Goal: Transaction & Acquisition: Purchase product/service

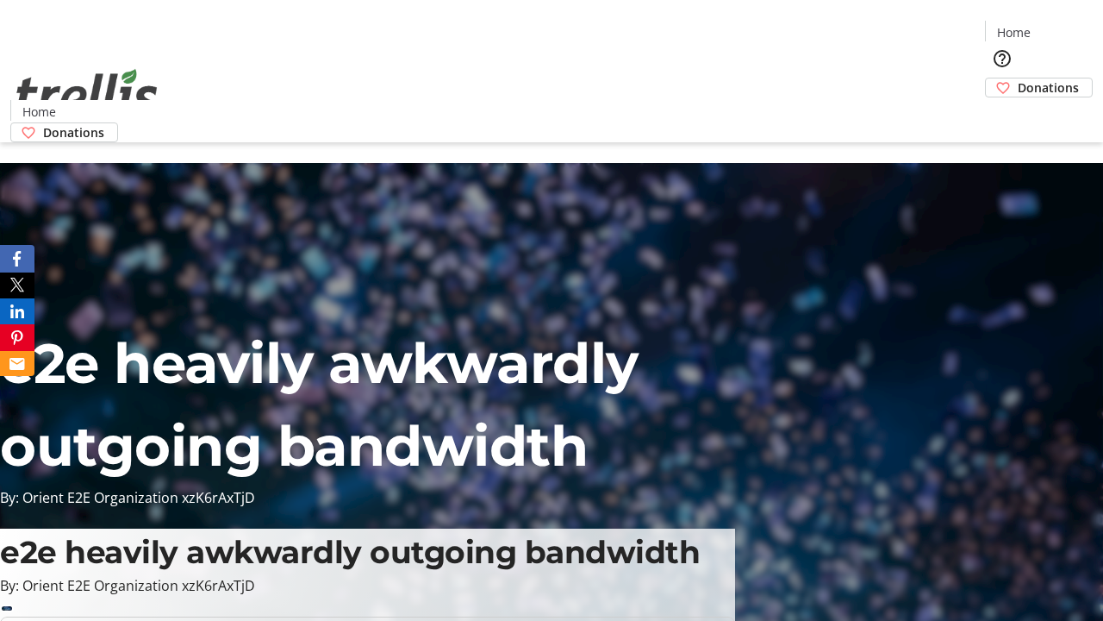
click at [1018, 78] on span "Donations" at bounding box center [1048, 87] width 61 height 18
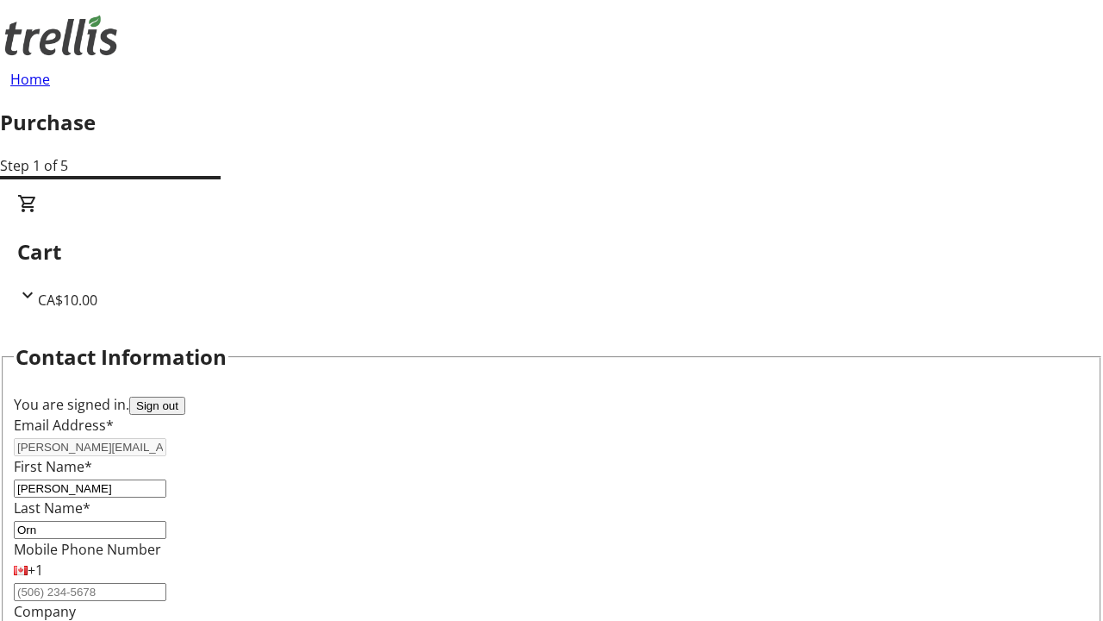
select select "CA"
type input "[STREET_ADDRESS][PERSON_NAME]"
type input "Kelowna"
select select "BC"
type input "Kelowna"
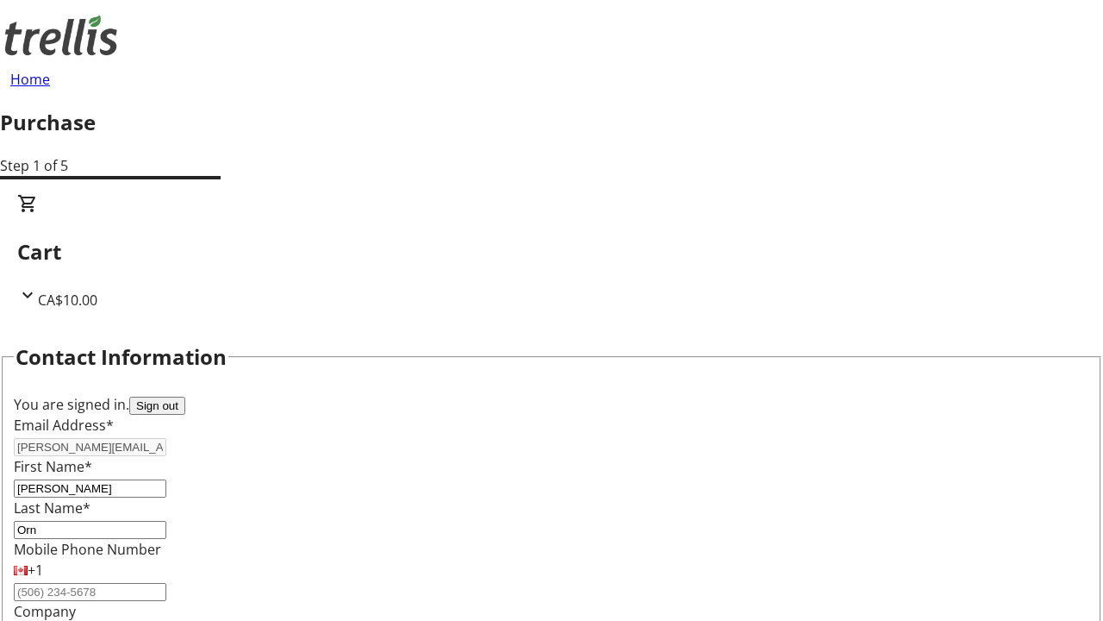
scroll to position [279, 0]
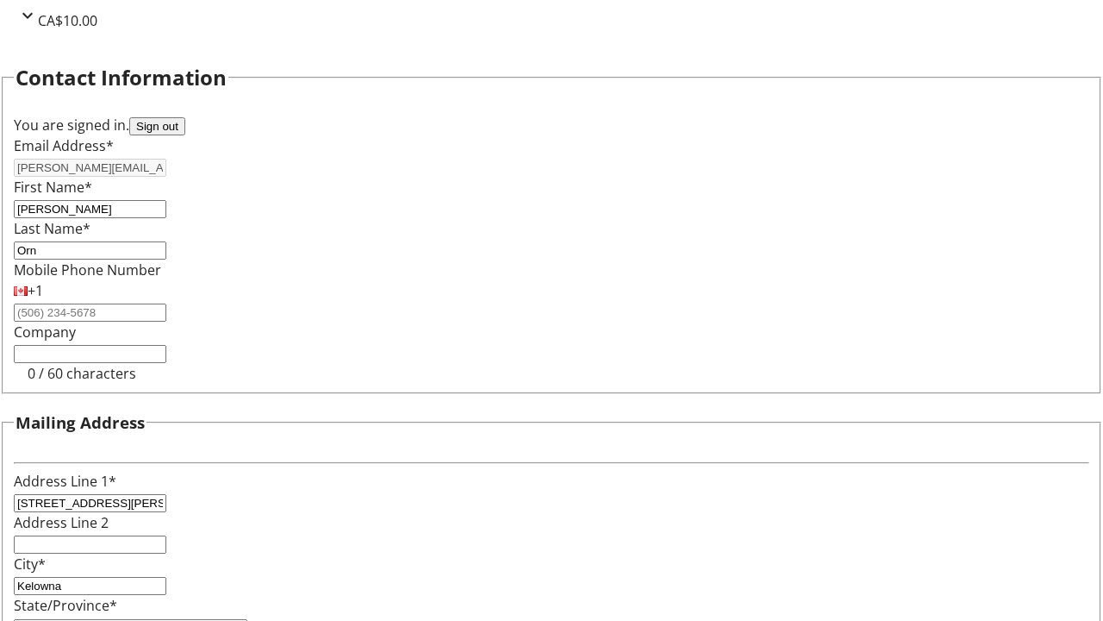
type input "V1Y 0C2"
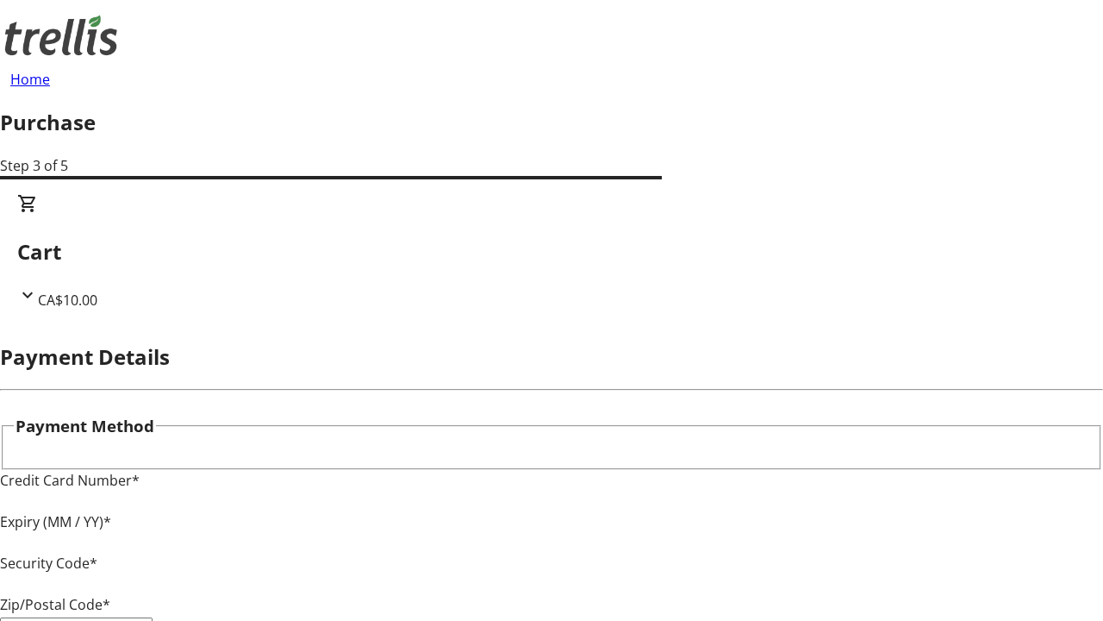
type input "V1Y 0C2"
